Goal: Task Accomplishment & Management: Complete application form

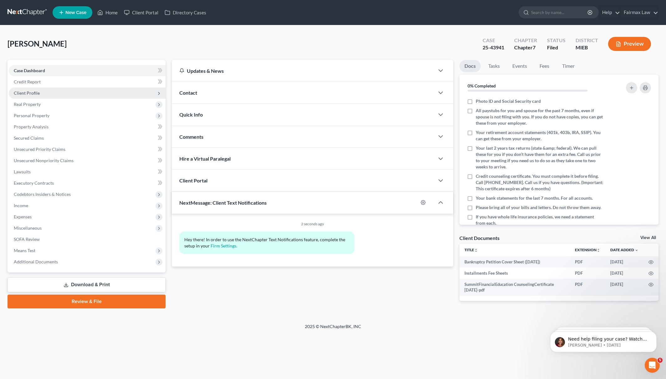
click at [31, 93] on span "Client Profile" at bounding box center [27, 92] width 26 height 5
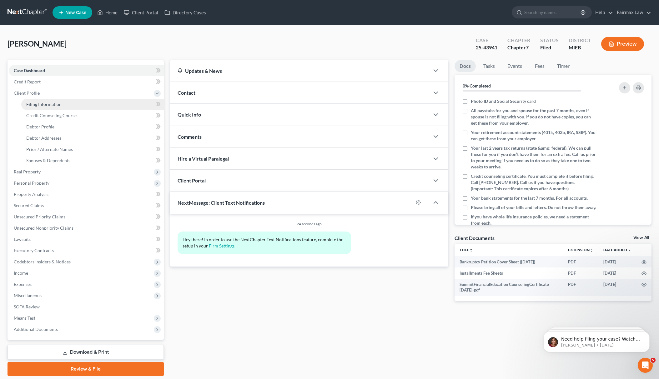
click at [42, 104] on span "Filing Information" at bounding box center [43, 104] width 35 height 5
select select "1"
select select "0"
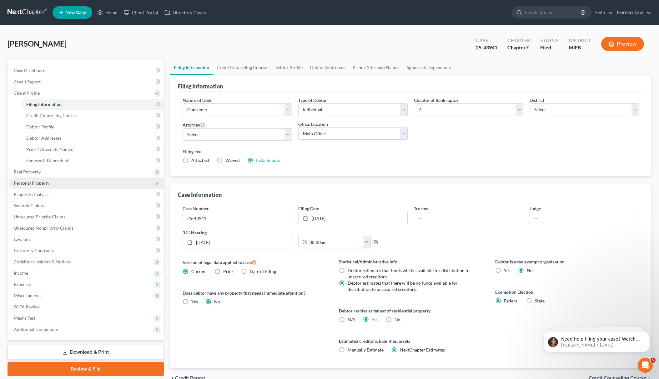
click at [58, 182] on span "Personal Property" at bounding box center [86, 183] width 155 height 11
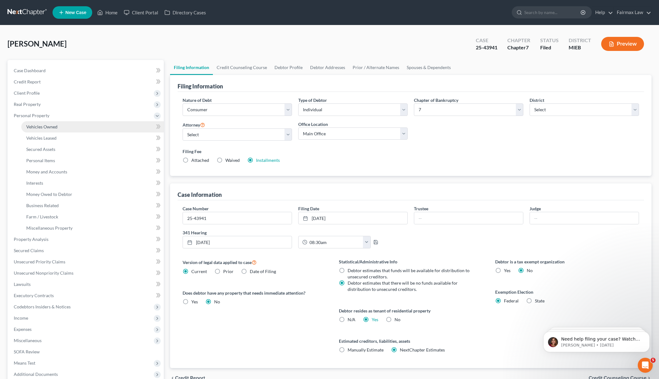
click at [64, 126] on link "Vehicles Owned" at bounding box center [92, 126] width 143 height 11
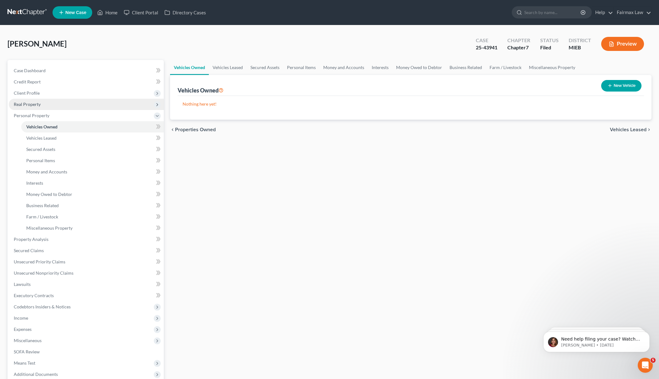
click at [57, 106] on span "Real Property" at bounding box center [86, 104] width 155 height 11
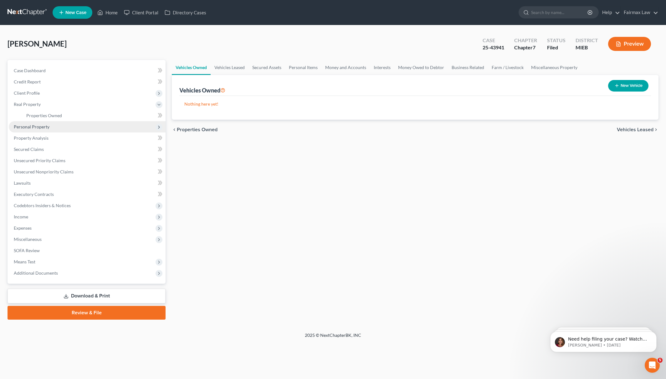
click at [58, 121] on span "Personal Property" at bounding box center [87, 126] width 157 height 11
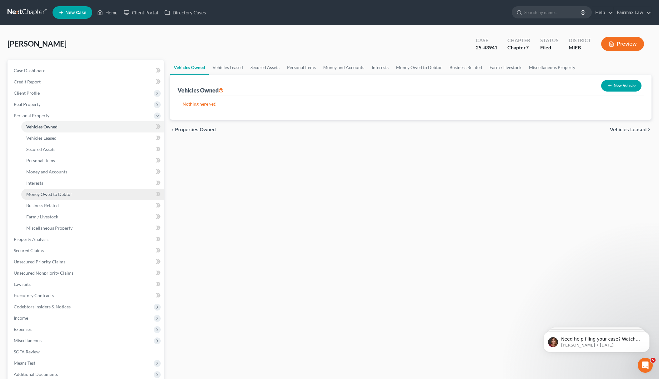
click at [77, 192] on link "Money Owed to Debtor" at bounding box center [92, 194] width 143 height 11
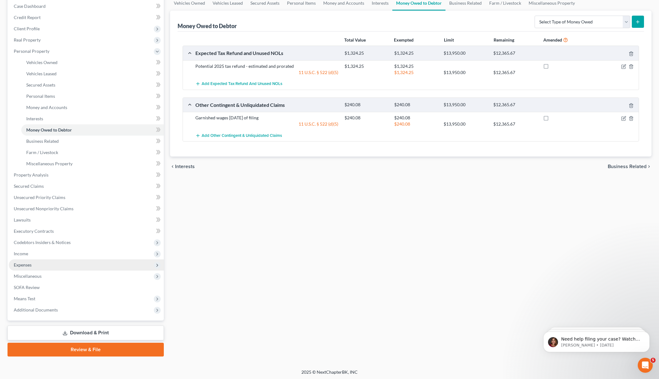
scroll to position [65, 0]
click at [61, 314] on div "Case Dashboard Payments Invoices Payments Payments Credit Report Client Profile…" at bounding box center [86, 157] width 156 height 325
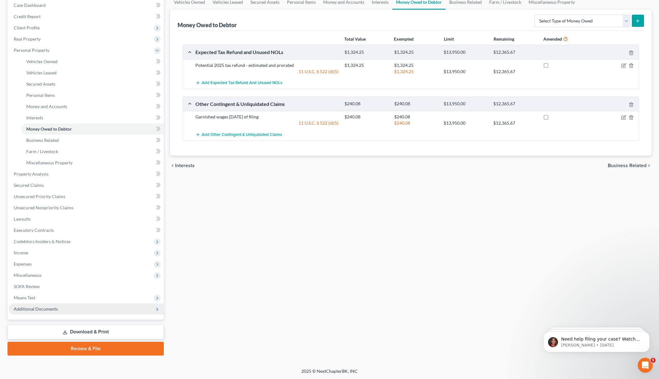
click at [64, 308] on span "Additional Documents" at bounding box center [86, 309] width 155 height 11
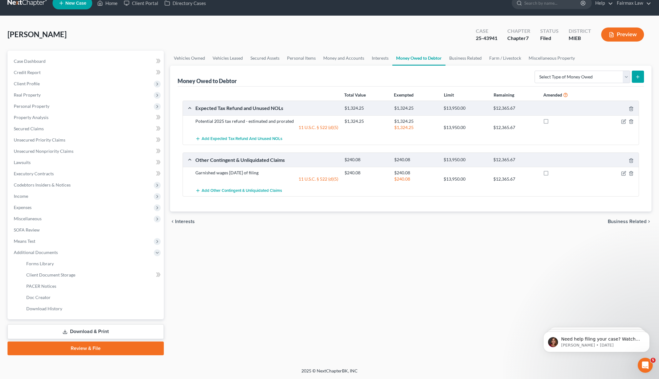
scroll to position [9, 0]
click at [57, 286] on link "PACER Notices" at bounding box center [92, 286] width 143 height 11
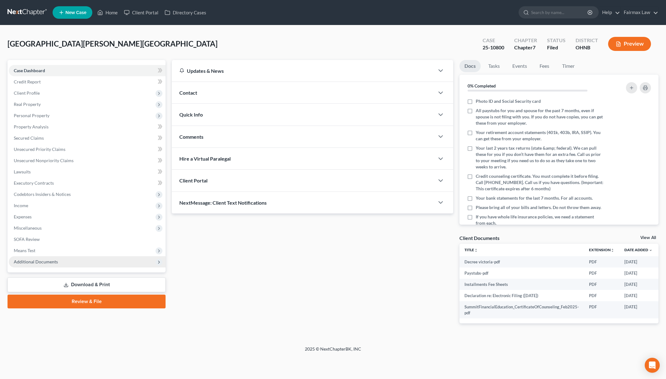
click at [66, 258] on span "Additional Documents" at bounding box center [87, 261] width 157 height 11
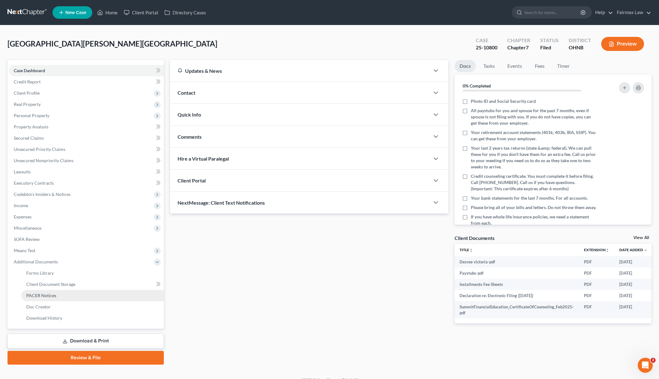
click at [49, 300] on link "PACER Notices" at bounding box center [92, 295] width 143 height 11
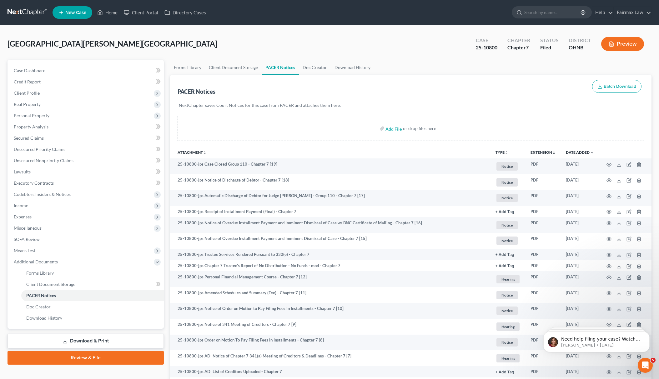
click at [492, 48] on div "25-10800" at bounding box center [487, 47] width 22 height 7
copy div "25-10800"
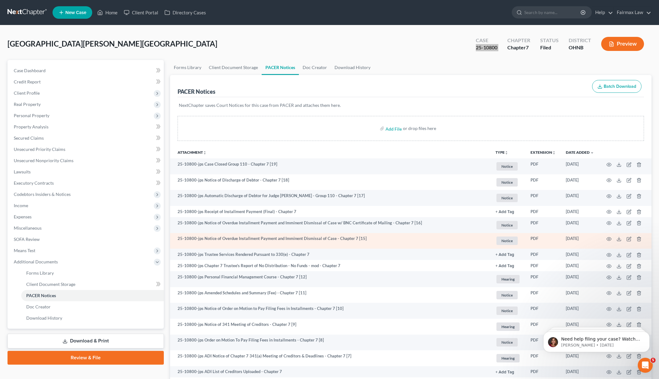
scroll to position [42, 0]
